Goal: Navigation & Orientation: Find specific page/section

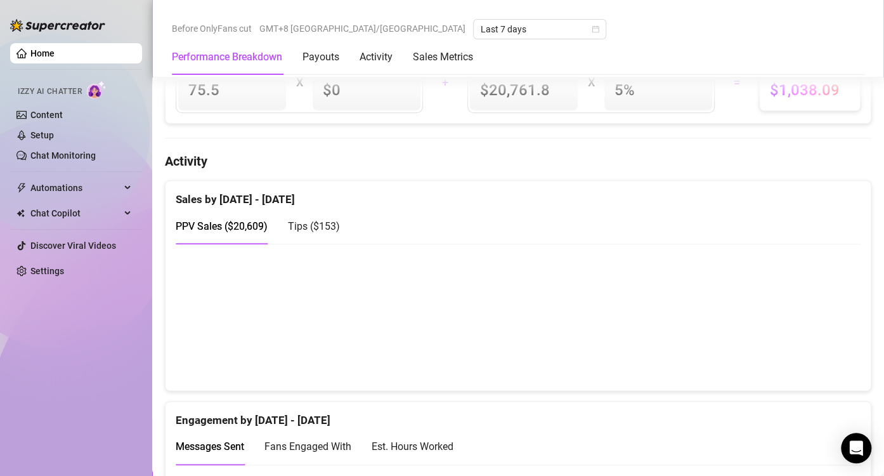
scroll to position [571, 0]
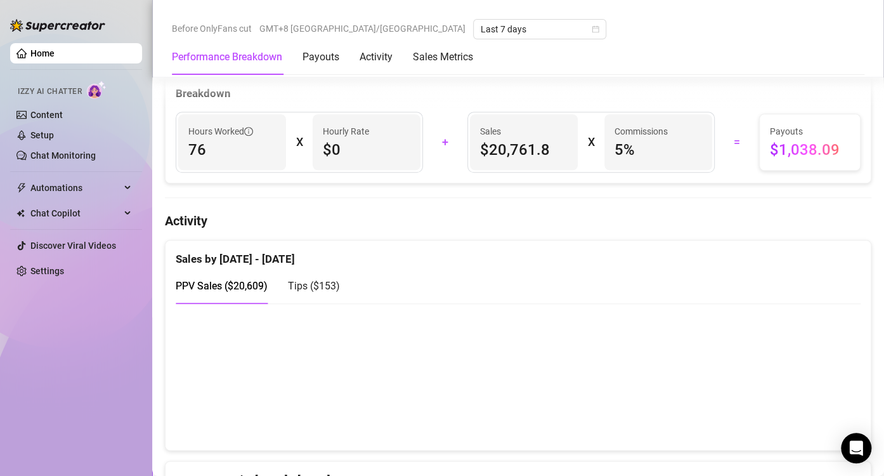
scroll to position [571, 0]
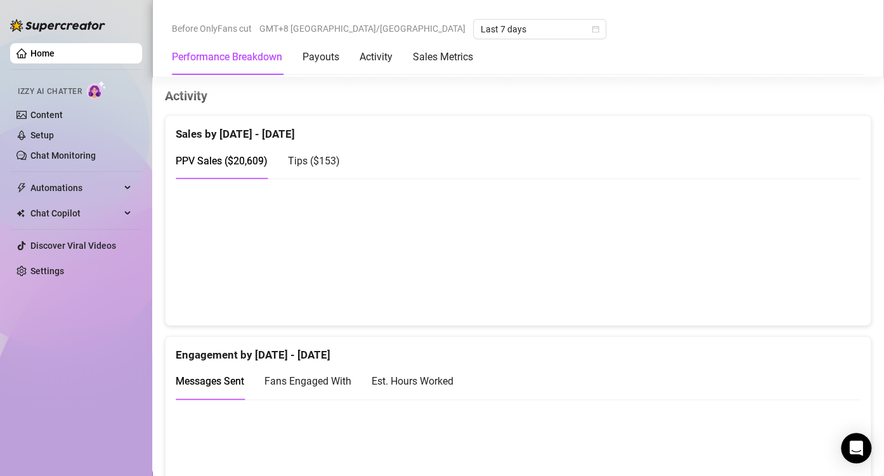
scroll to position [634, 0]
